Goal: Find specific page/section: Find specific page/section

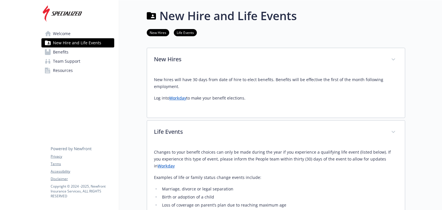
scroll to position [0, 4]
click at [178, 100] on link "Workday" at bounding box center [177, 97] width 17 height 5
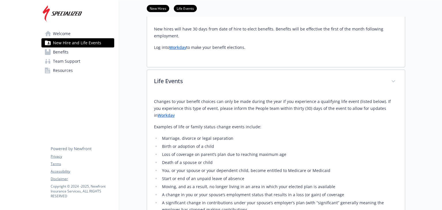
scroll to position [53, 4]
